Goal: Information Seeking & Learning: Learn about a topic

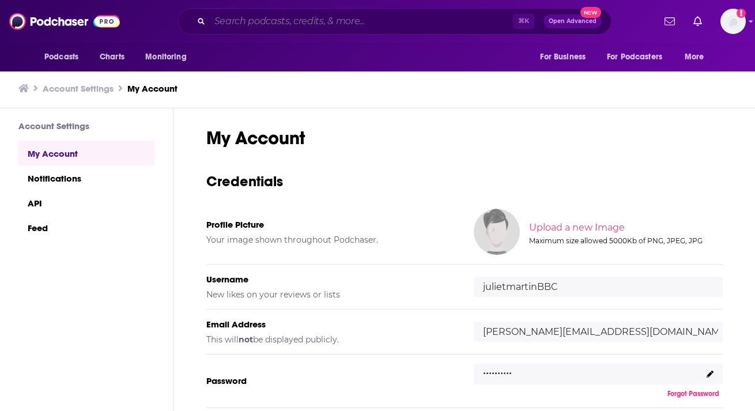
click at [349, 18] on input "Search podcasts, credits, & more..." at bounding box center [361, 21] width 303 height 18
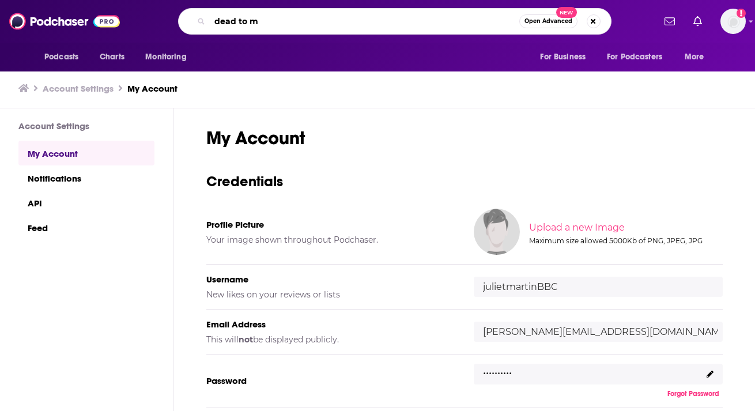
type input "dead to me"
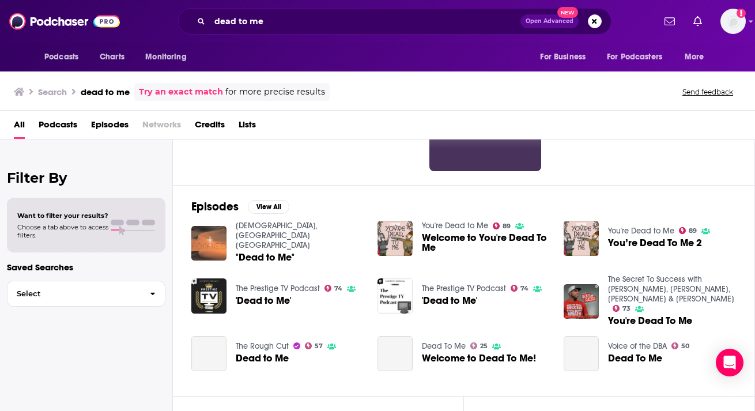
scroll to position [117, 0]
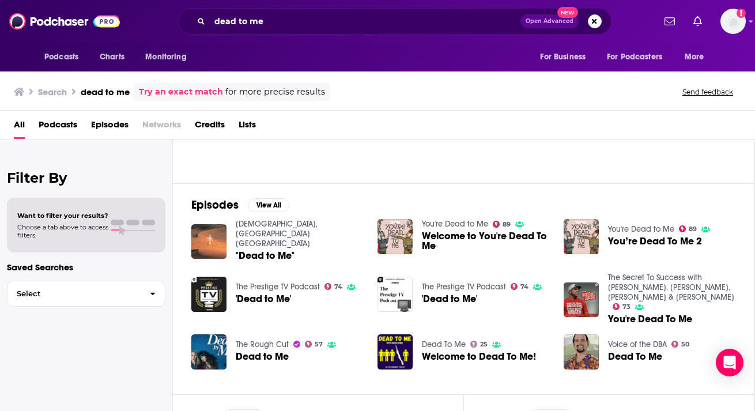
click at [444, 236] on span "Welcome to You're Dead To Me" at bounding box center [486, 241] width 128 height 20
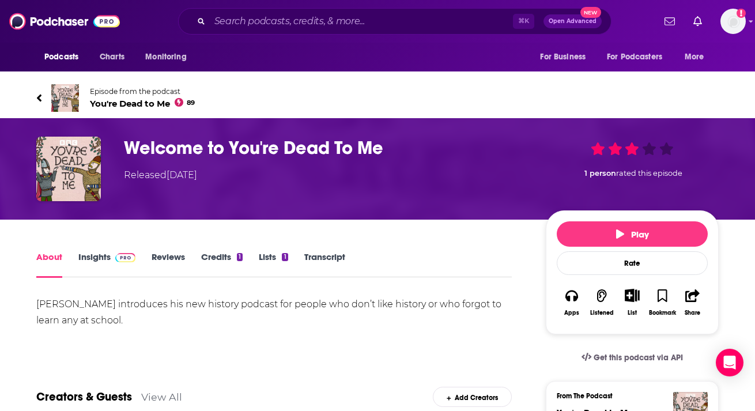
click at [295, 150] on h1 "Welcome to You're Dead To Me" at bounding box center [326, 148] width 404 height 22
click at [138, 104] on span "You're Dead to Me 89" at bounding box center [142, 103] width 105 height 11
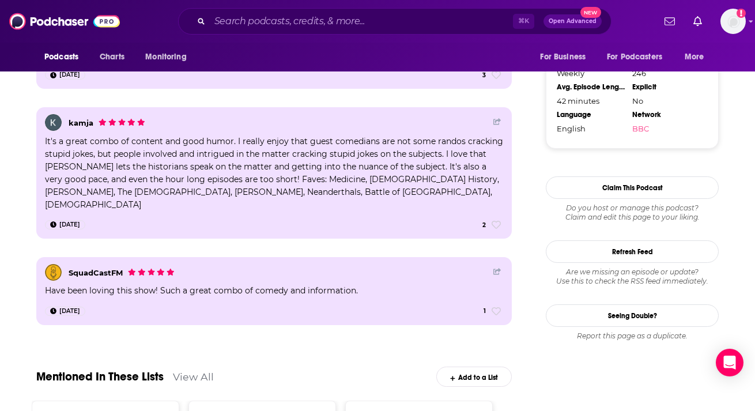
scroll to position [1244, 0]
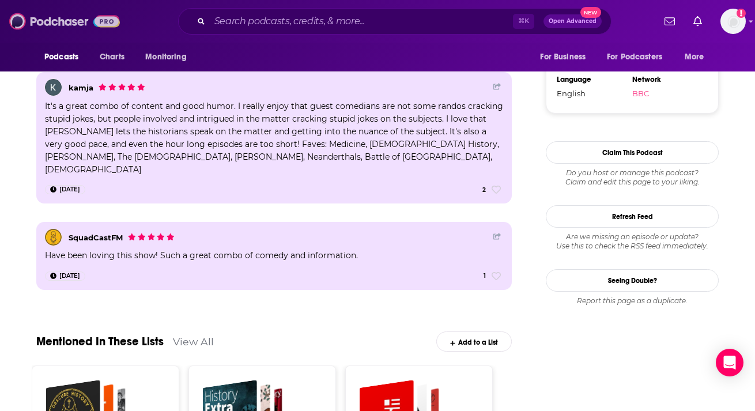
click at [105, 26] on img at bounding box center [64, 21] width 111 height 22
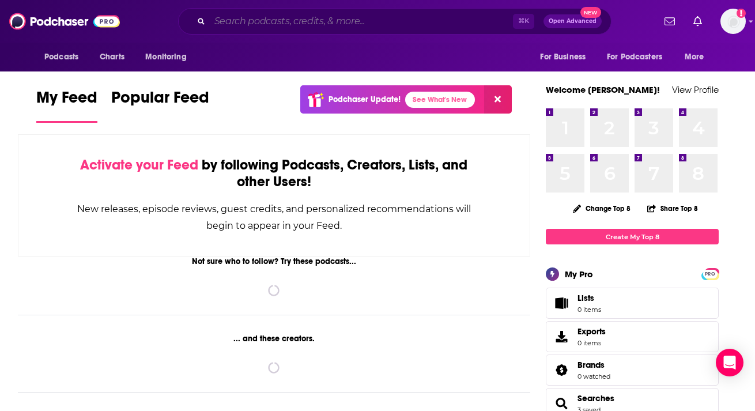
click at [284, 25] on input "Search podcasts, credits, & more..." at bounding box center [361, 21] width 303 height 18
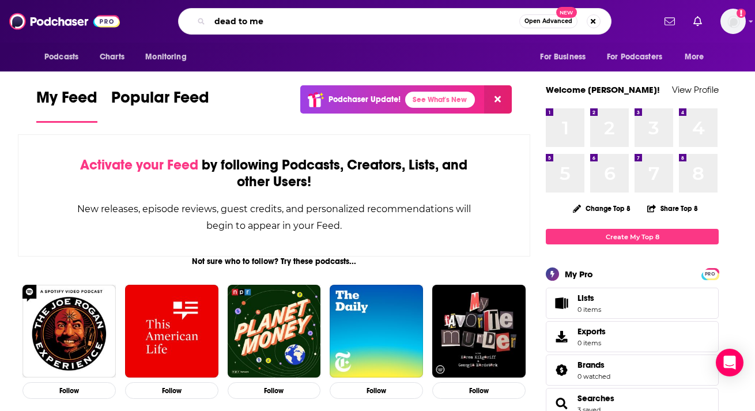
type input "dead to me"
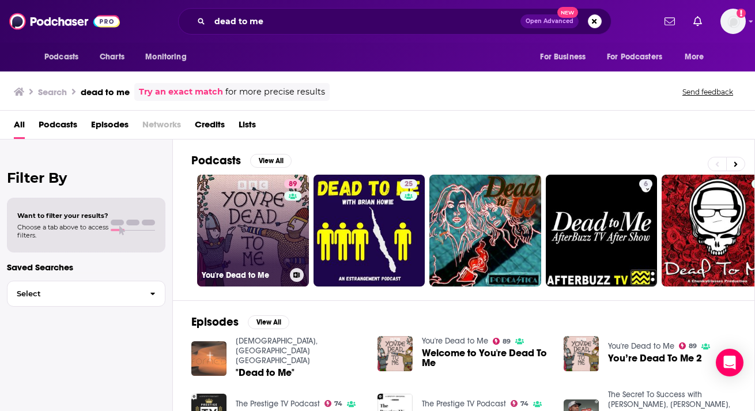
click at [238, 236] on link "89 You're Dead to Me" at bounding box center [253, 231] width 112 height 112
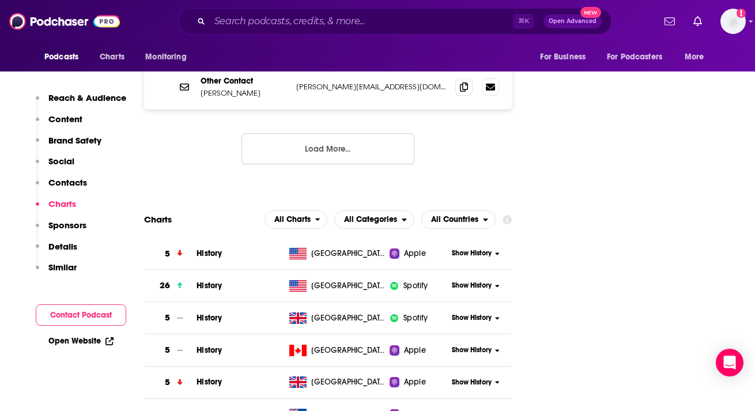
scroll to position [1668, 0]
click at [487, 249] on span "Show History" at bounding box center [472, 254] width 40 height 10
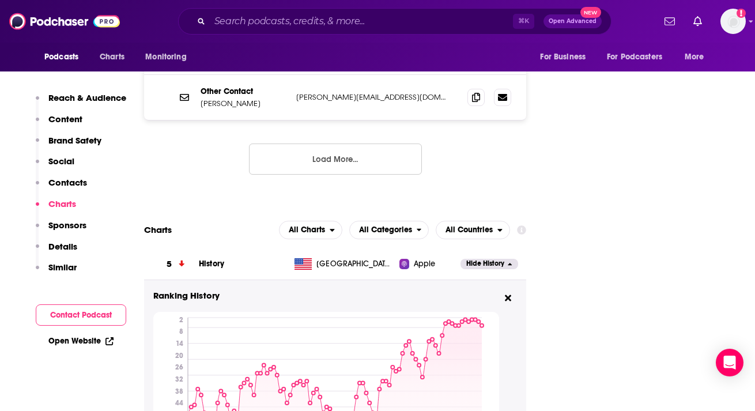
scroll to position [1742, 0]
